Goal: Transaction & Acquisition: Book appointment/travel/reservation

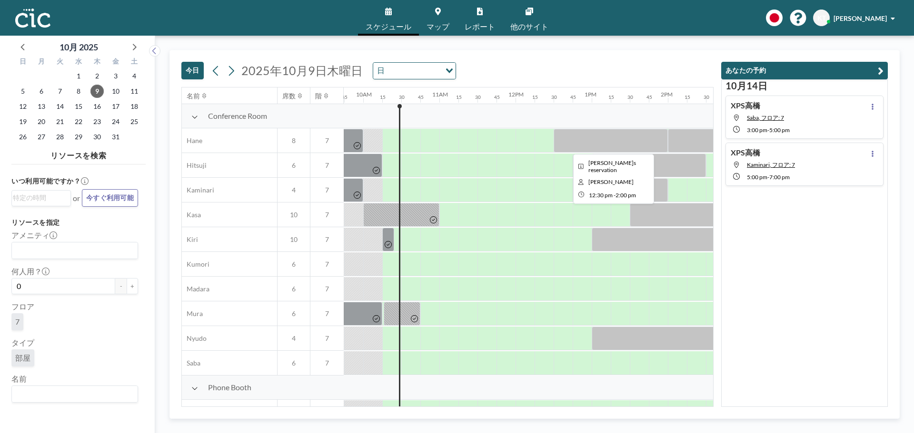
scroll to position [0, 761]
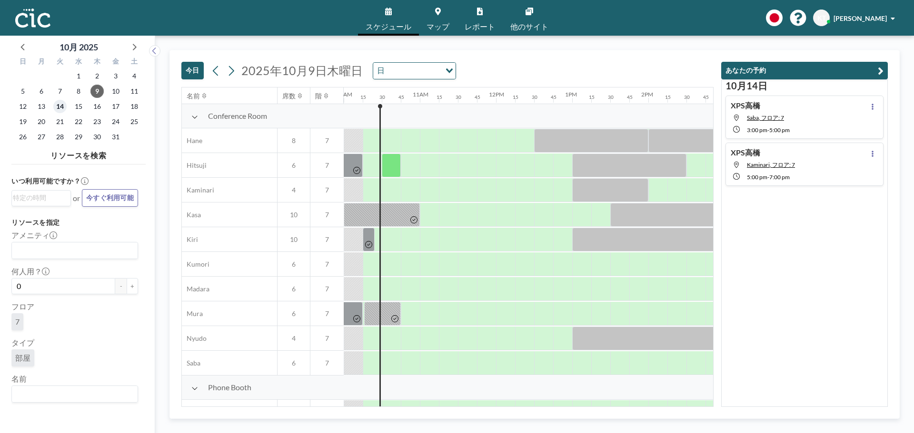
click at [61, 107] on span "14" at bounding box center [59, 106] width 13 height 13
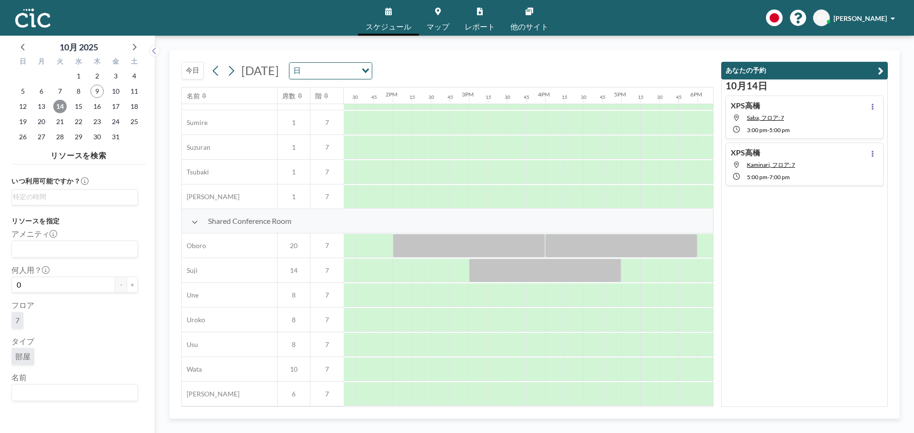
scroll to position [592, 1022]
click at [474, 367] on div at bounding box center [472, 370] width 19 height 24
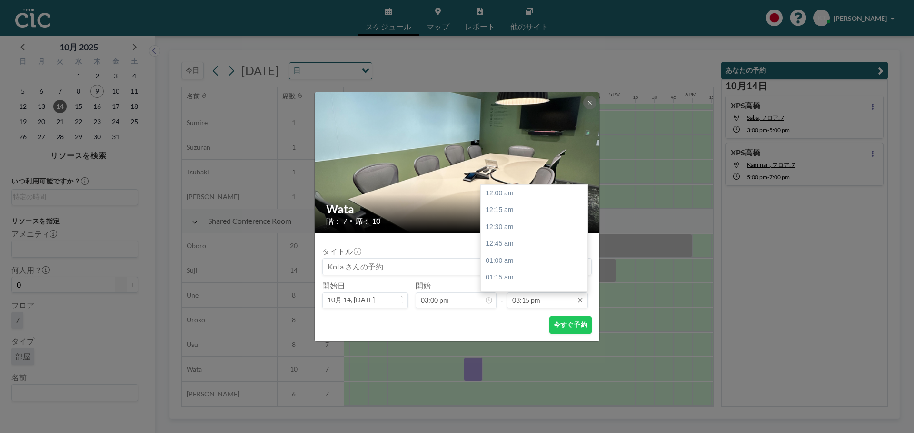
scroll to position [1033, 0]
click at [529, 305] on input "03:15 pm" at bounding box center [547, 301] width 81 height 16
click at [584, 259] on div at bounding box center [584, 257] width 3 height 7
click at [548, 278] on div "05:00 pm" at bounding box center [536, 281] width 111 height 17
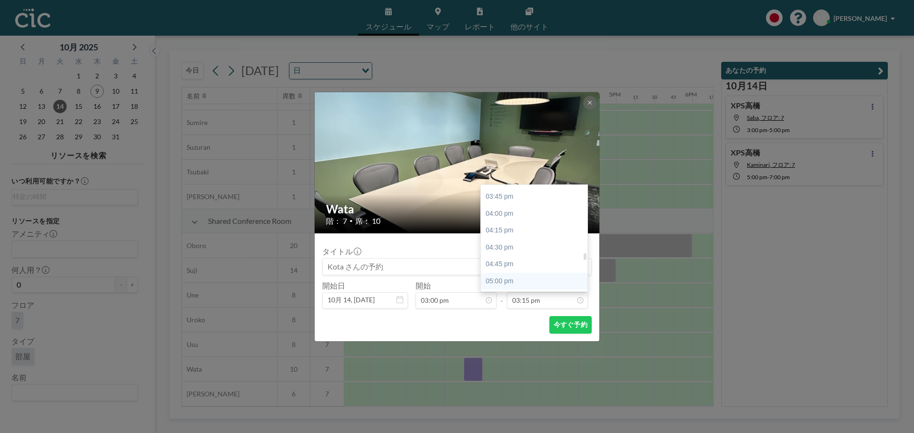
type input "05:00 pm"
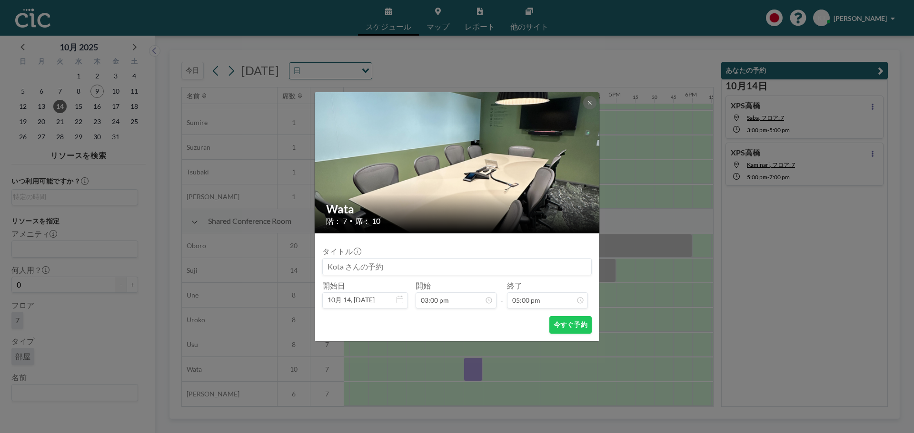
click at [368, 269] on input at bounding box center [457, 267] width 268 height 16
type input "会議[PERSON_NAME]予約：[GEOGRAPHIC_DATA]×XPS"
click at [567, 320] on button "今すぐ予約" at bounding box center [570, 325] width 42 height 18
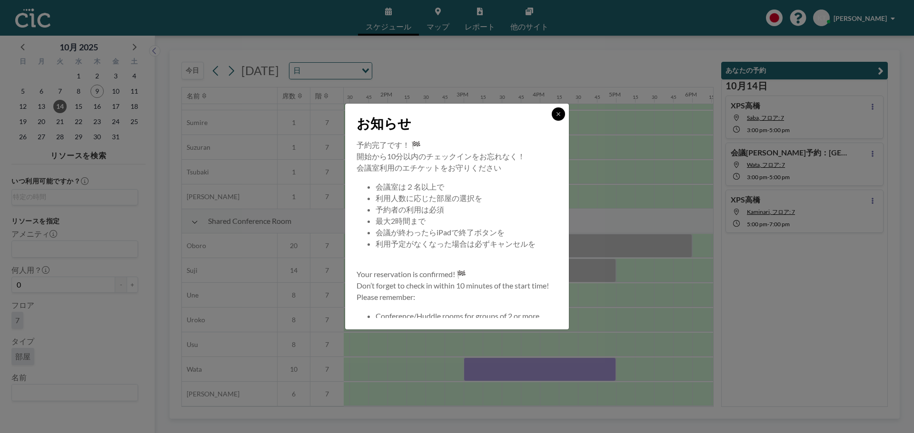
click at [555, 115] on icon at bounding box center [558, 114] width 6 height 6
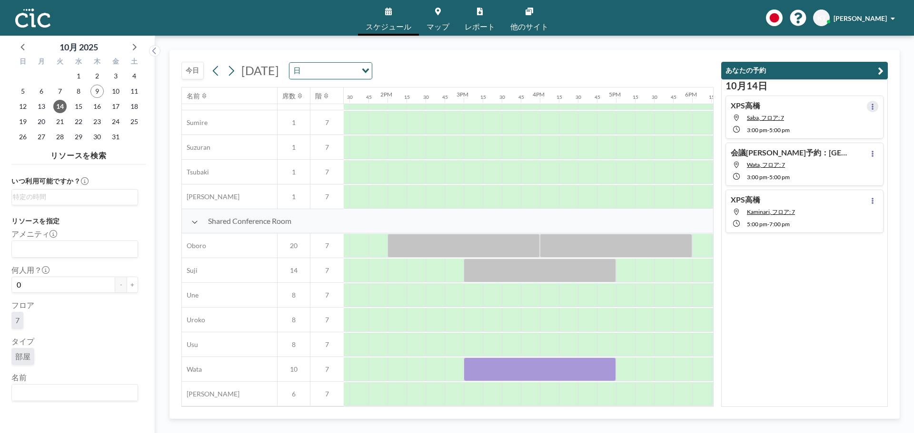
click at [871, 108] on icon at bounding box center [872, 107] width 2 height 6
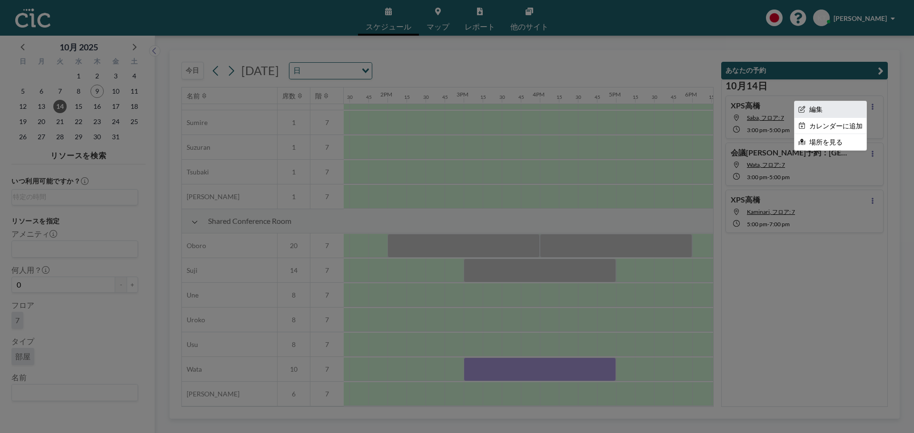
click at [822, 112] on li "編集" at bounding box center [830, 109] width 72 height 16
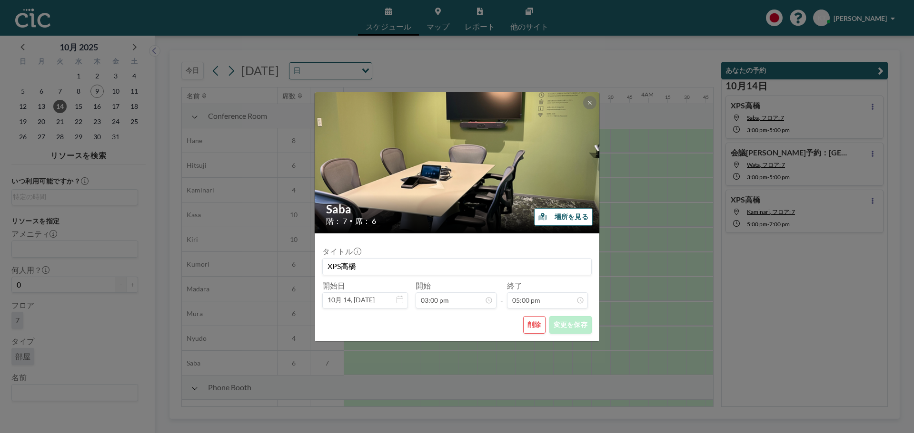
click at [530, 327] on button "削除" at bounding box center [534, 325] width 22 height 18
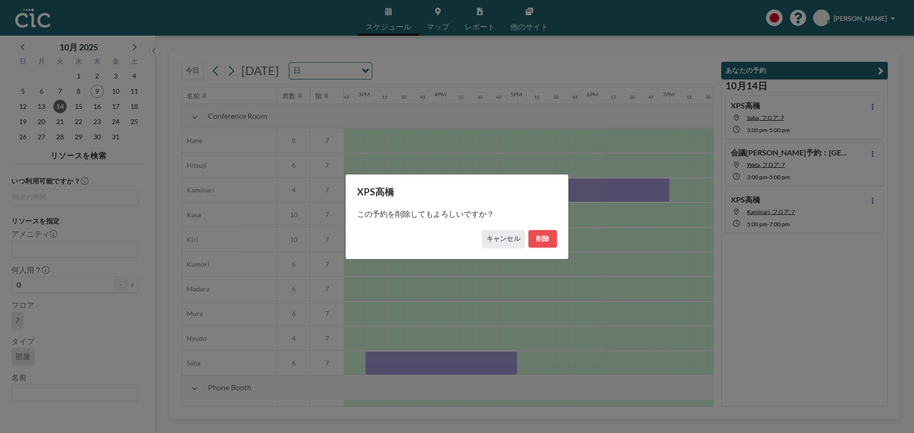
scroll to position [0, 1123]
click at [540, 240] on button "削除" at bounding box center [542, 239] width 29 height 18
